Goal: Check status

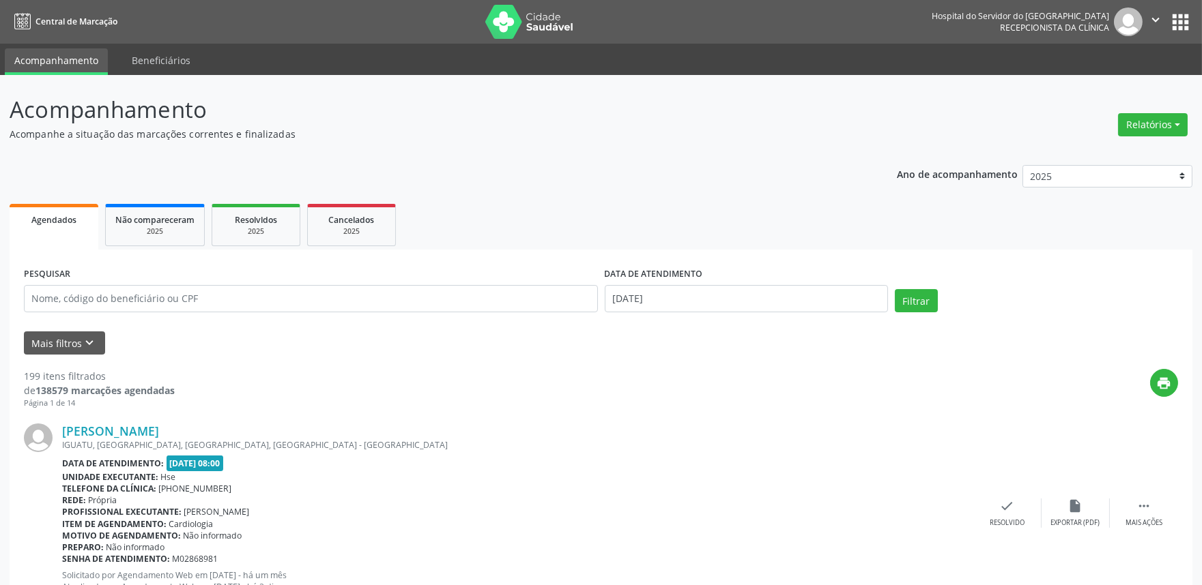
drag, startPoint x: 626, startPoint y: -3, endPoint x: 570, endPoint y: -50, distance: 73.0
click at [570, 0] on html "Central de Marcação Hospital do Servidor do [GEOGRAPHIC_DATA] Recepcionista da …" at bounding box center [601, 292] width 1202 height 585
click at [53, 334] on button "Mais filtros keyboard_arrow_down" at bounding box center [64, 344] width 81 height 24
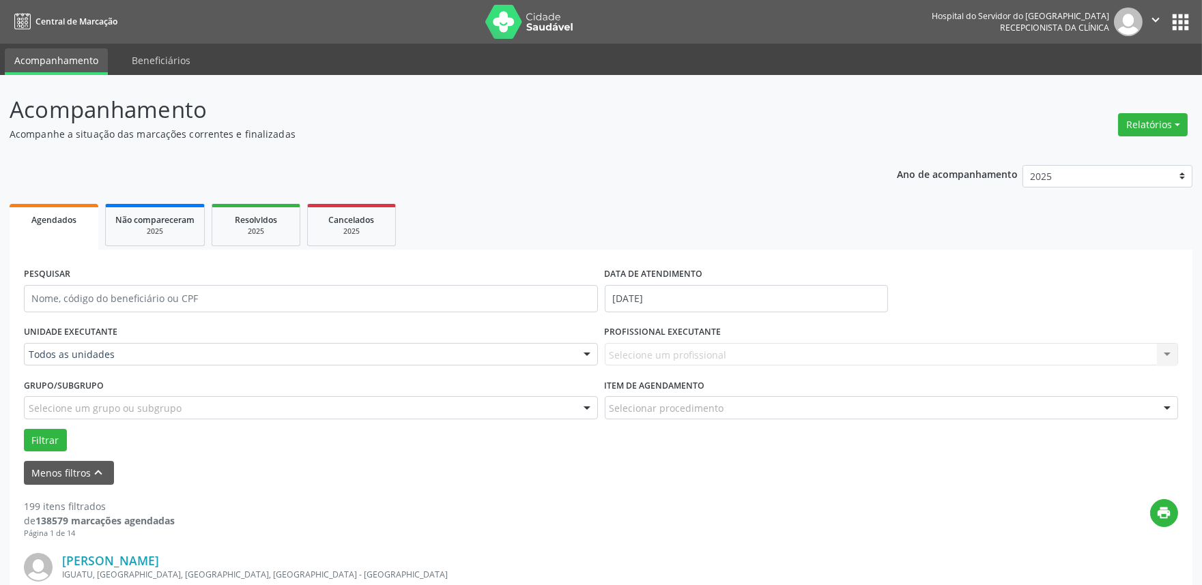
click at [144, 323] on div "UNIDADE EXECUTANTE Todos as unidades Todos as unidades Hse Nenhum resultado enc…" at bounding box center [310, 348] width 581 height 53
click at [583, 351] on div at bounding box center [587, 355] width 20 height 23
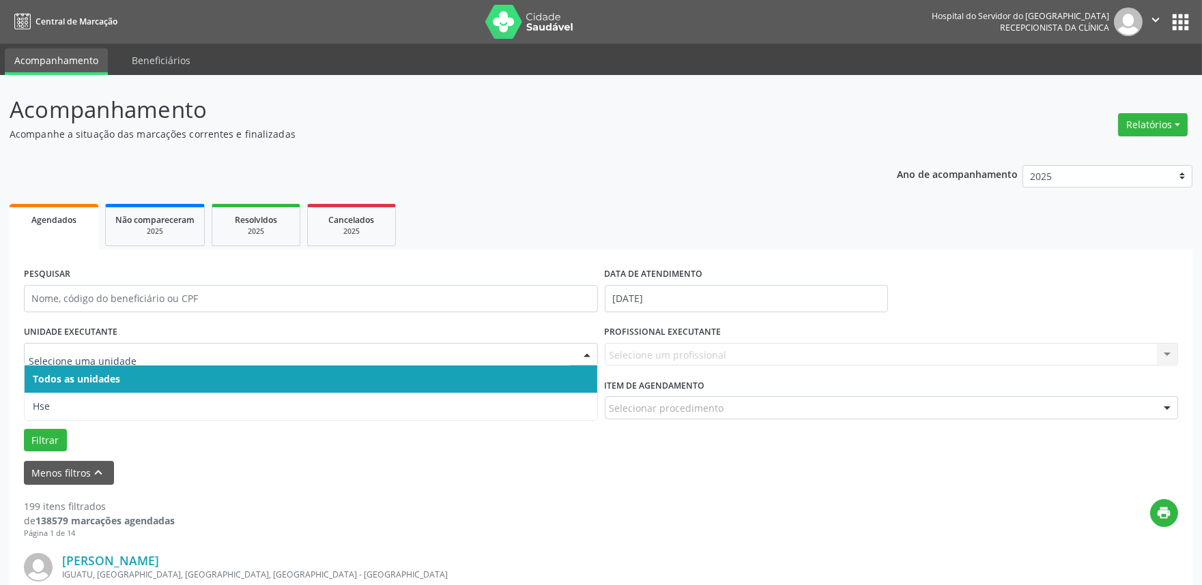
click at [583, 351] on div at bounding box center [587, 355] width 20 height 23
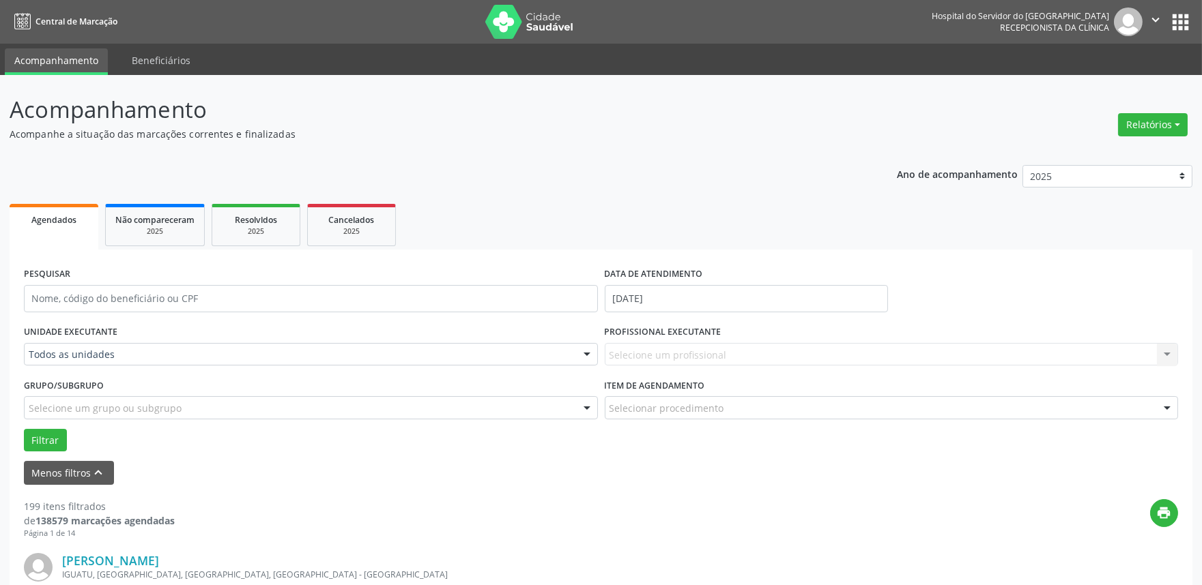
click at [583, 351] on div at bounding box center [587, 355] width 20 height 23
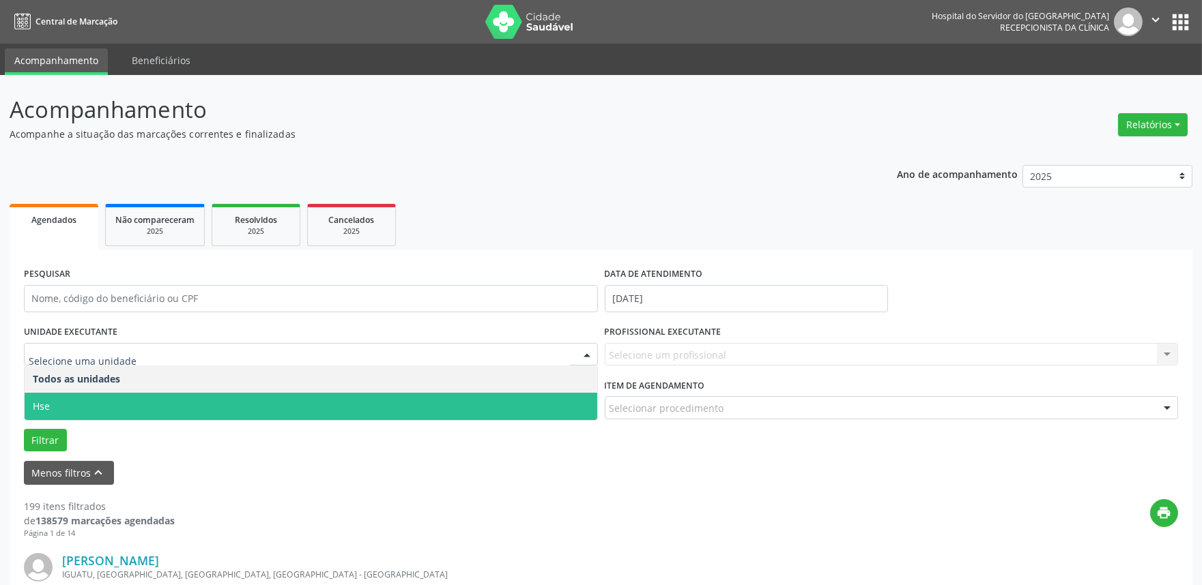
click at [383, 407] on span "Hse" at bounding box center [311, 406] width 572 height 27
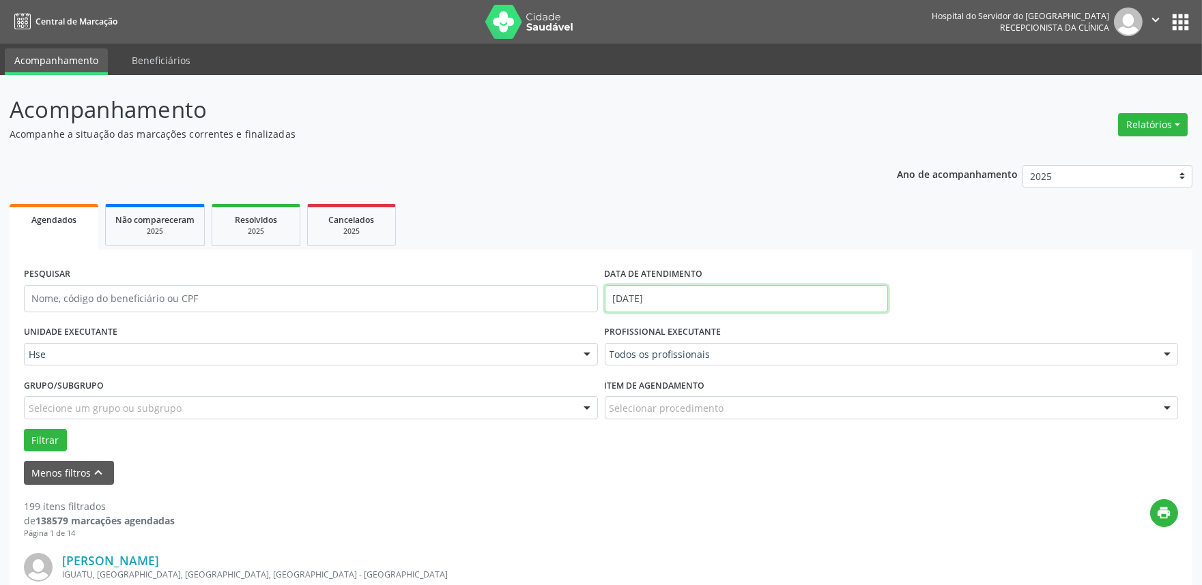
click at [789, 302] on input "[DATE]" at bounding box center [746, 298] width 283 height 27
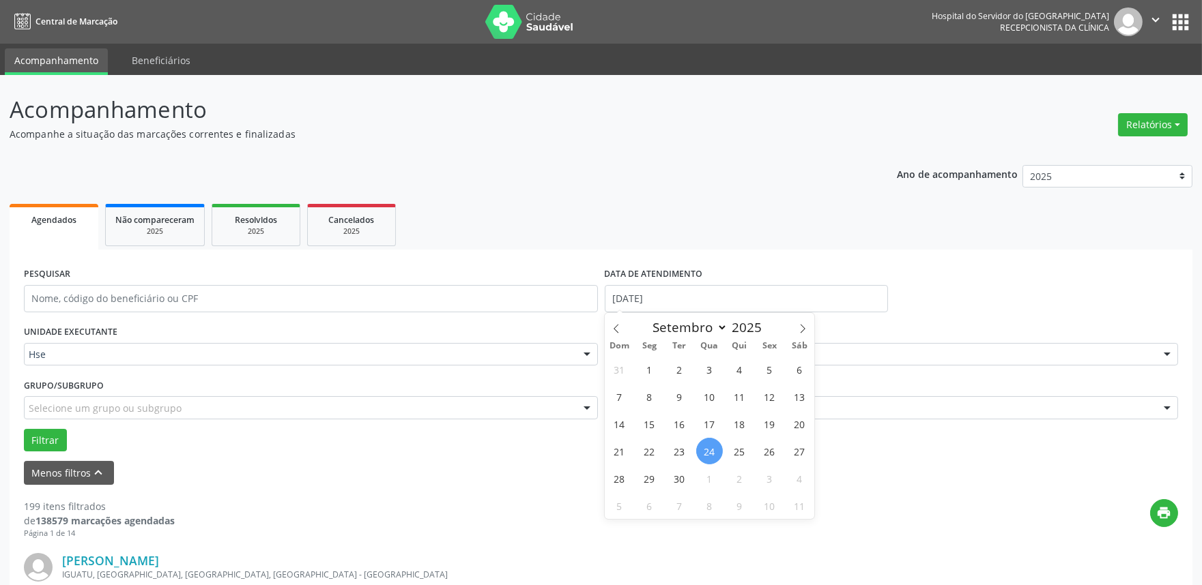
click at [707, 446] on span "24" at bounding box center [709, 451] width 27 height 27
type input "[DATE]"
click at [707, 446] on span "24" at bounding box center [709, 451] width 27 height 27
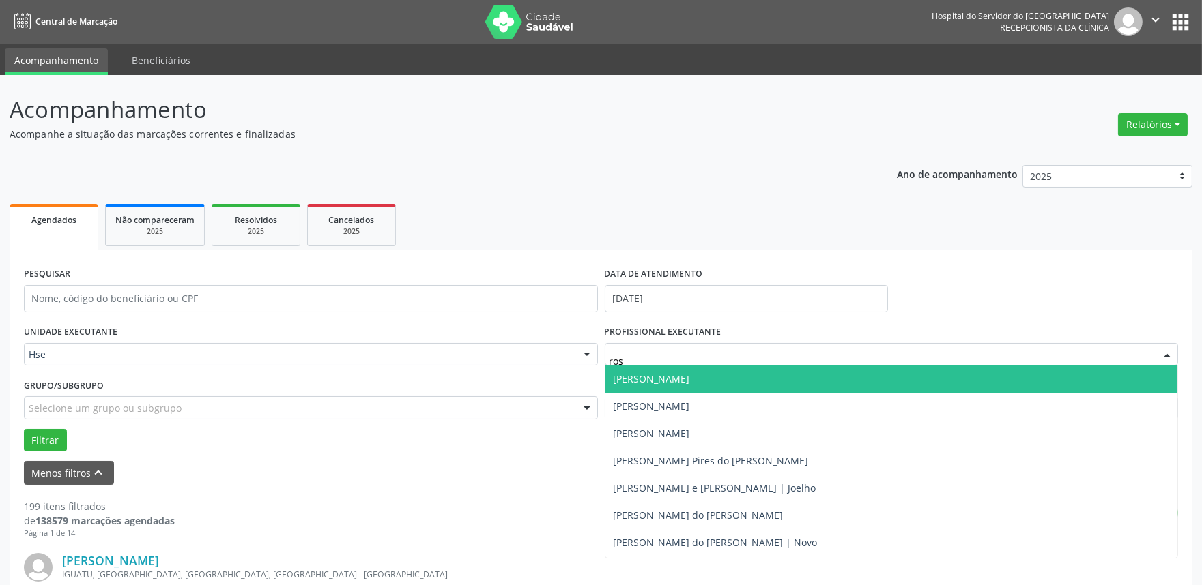
type input "rosa"
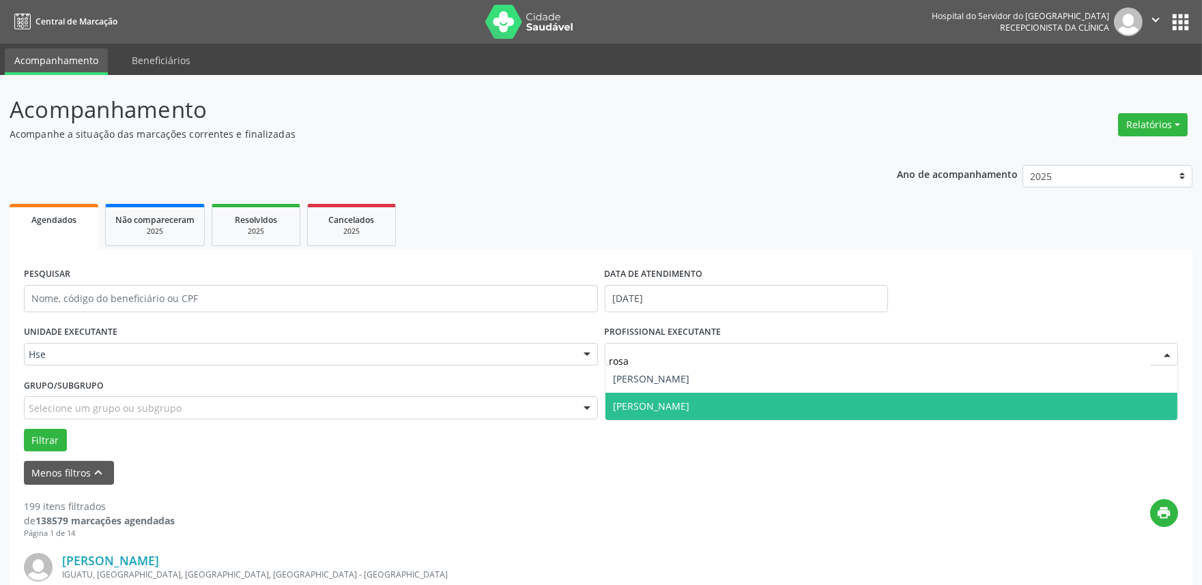
click at [755, 401] on span "[PERSON_NAME]" at bounding box center [891, 406] width 572 height 27
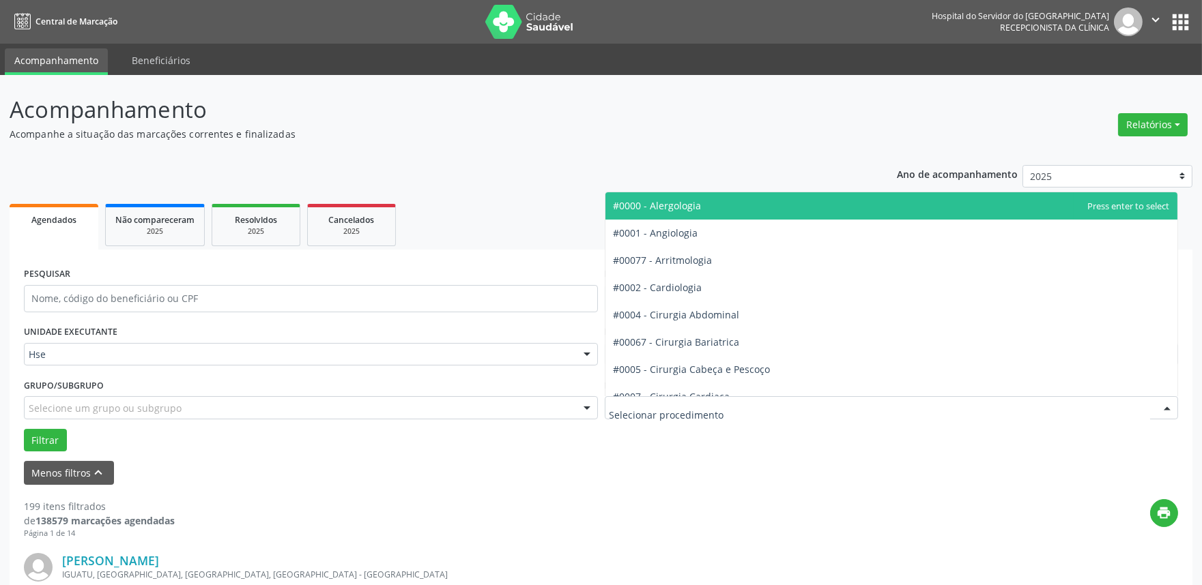
click at [755, 401] on div at bounding box center [892, 407] width 574 height 23
type input "en"
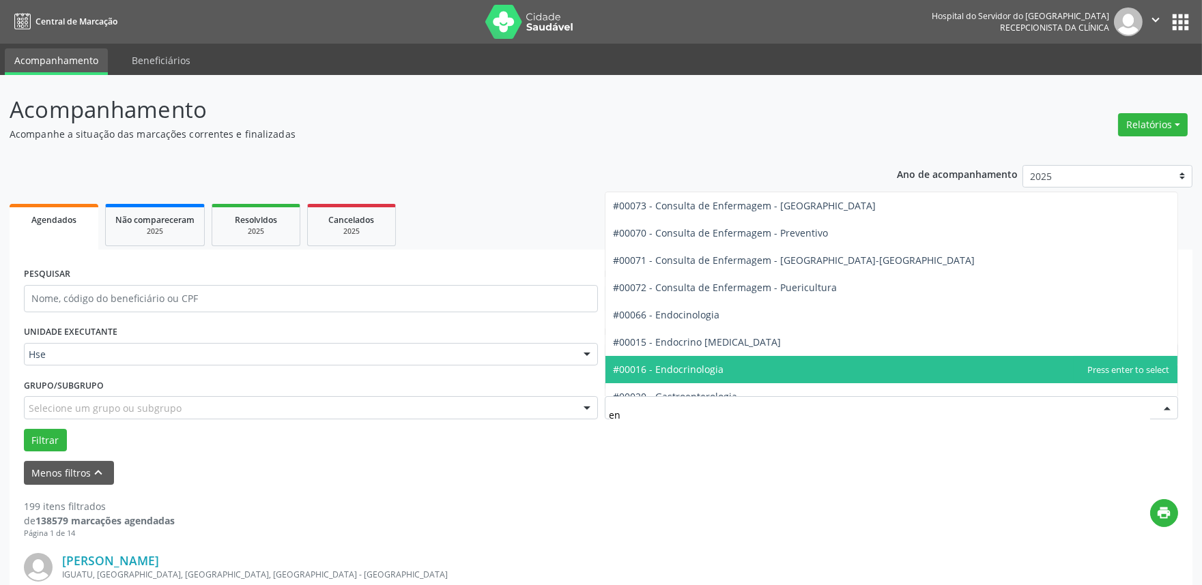
click at [738, 367] on span "#00016 - Endocrinologia" at bounding box center [891, 369] width 572 height 27
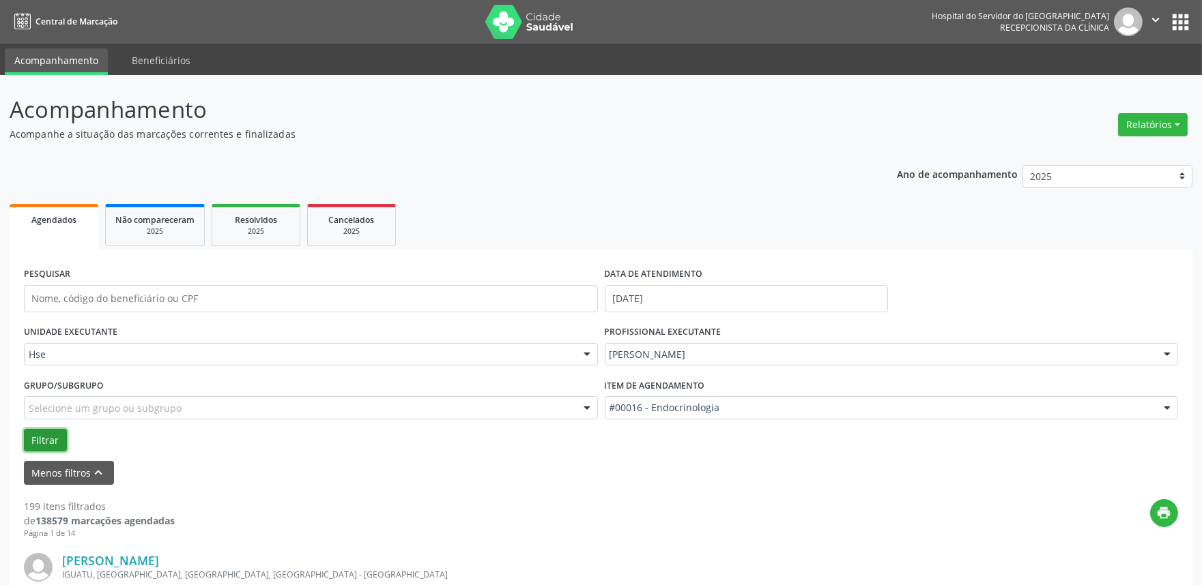
click at [56, 431] on button "Filtrar" at bounding box center [45, 440] width 43 height 23
